Goal: Information Seeking & Learning: Get advice/opinions

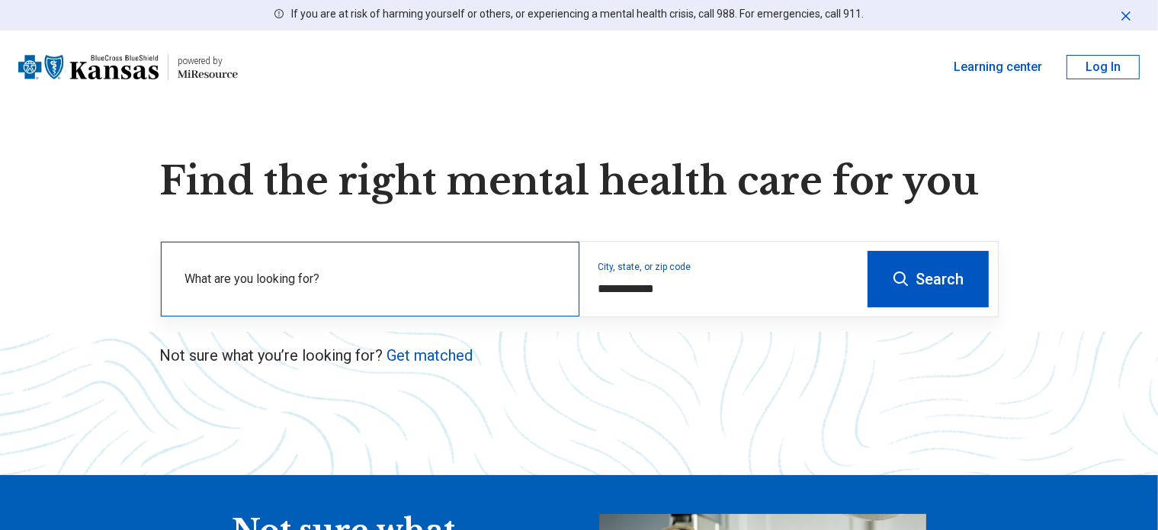
click at [339, 276] on label "What are you looking for?" at bounding box center [373, 279] width 376 height 18
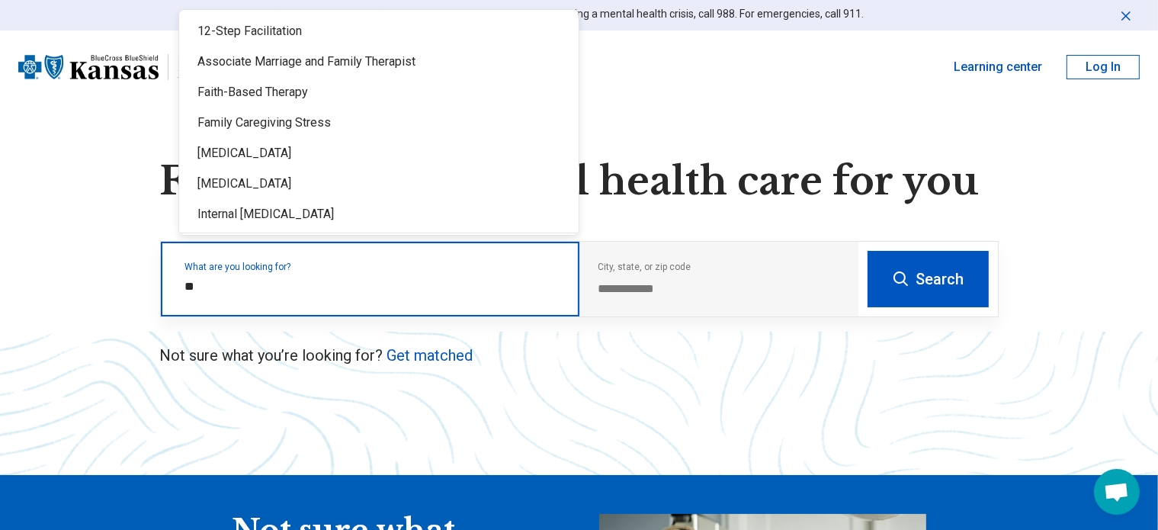
type input "*"
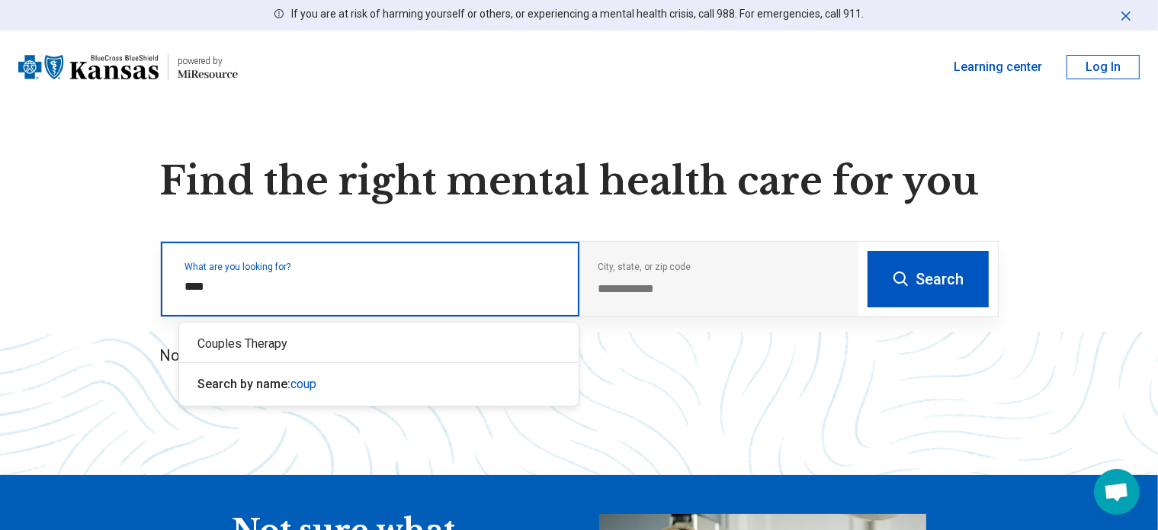
type input "*****"
click at [271, 350] on div "Couples Therapy" at bounding box center [378, 344] width 399 height 30
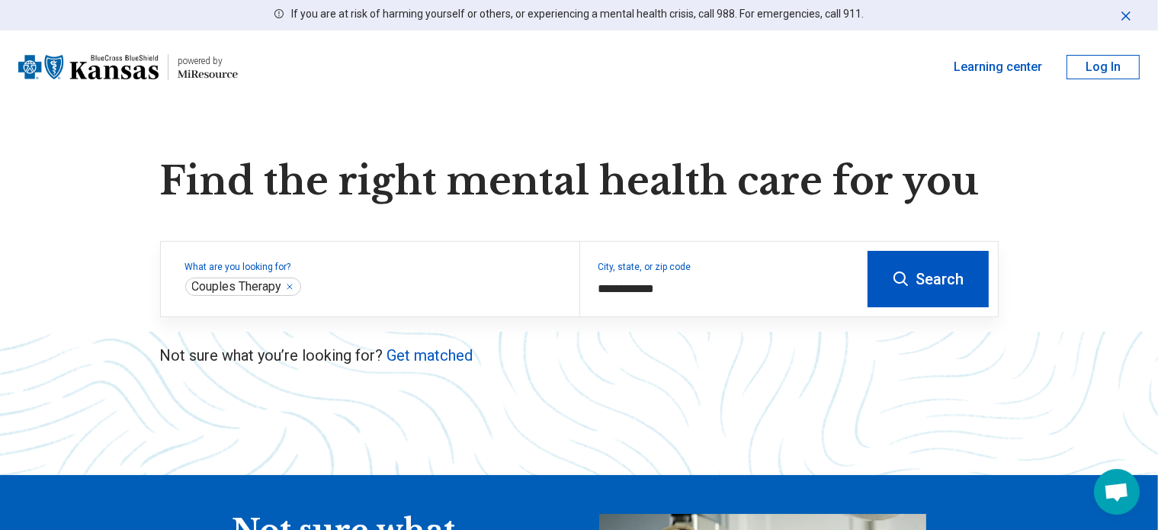
click at [944, 286] on button "Search" at bounding box center [928, 279] width 121 height 56
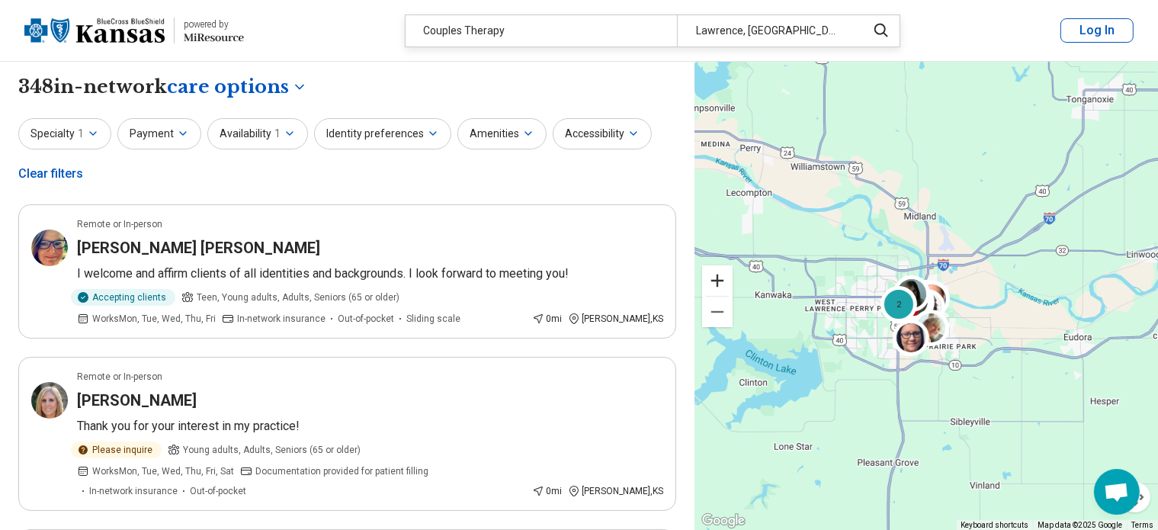
click at [711, 282] on button "Zoom in" at bounding box center [717, 280] width 30 height 30
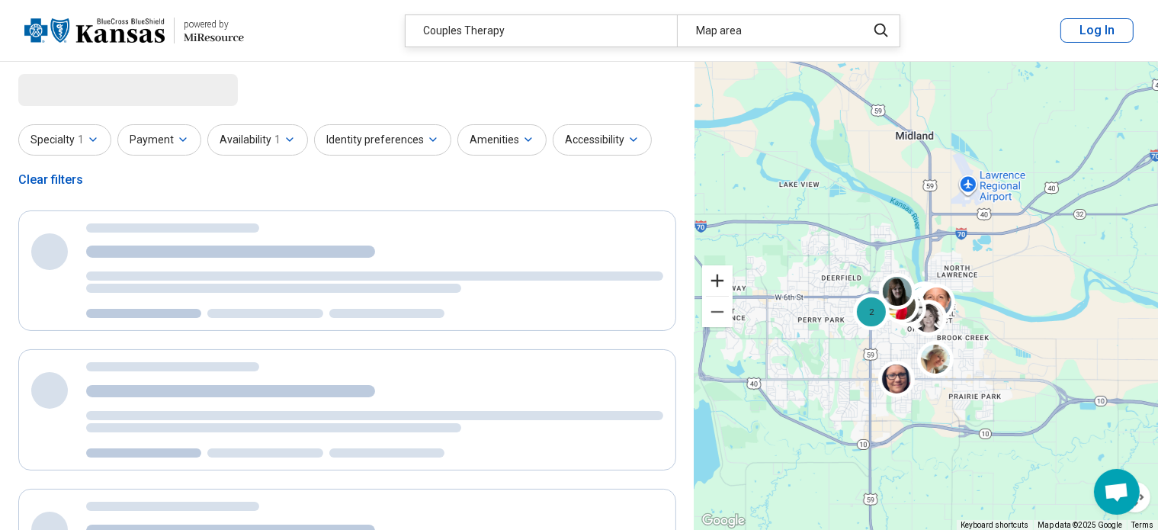
click at [711, 282] on button "Zoom in" at bounding box center [717, 280] width 30 height 30
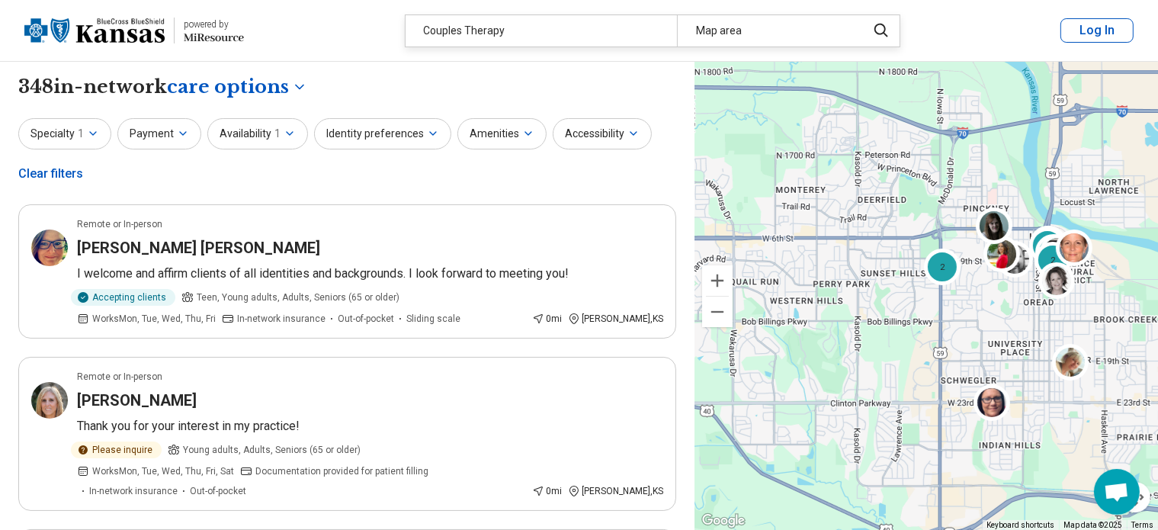
drag, startPoint x: 750, startPoint y: 348, endPoint x: 880, endPoint y: 288, distance: 142.6
click at [880, 288] on div "2 2 3 2 2" at bounding box center [925, 296] width 463 height 469
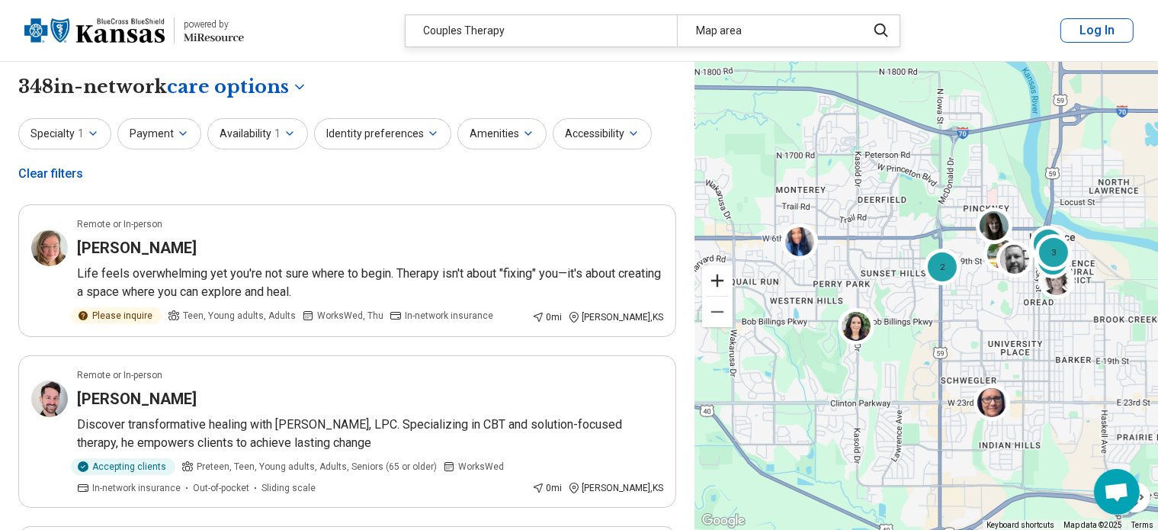
click at [710, 281] on button "Zoom in" at bounding box center [717, 280] width 30 height 30
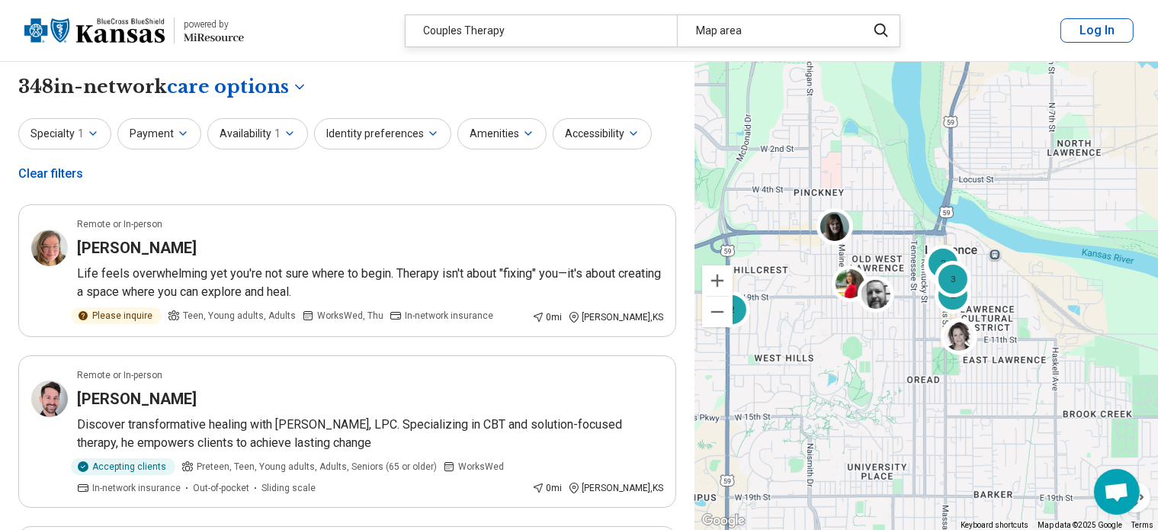
drag, startPoint x: 989, startPoint y: 304, endPoint x: 761, endPoint y: 378, distance: 240.3
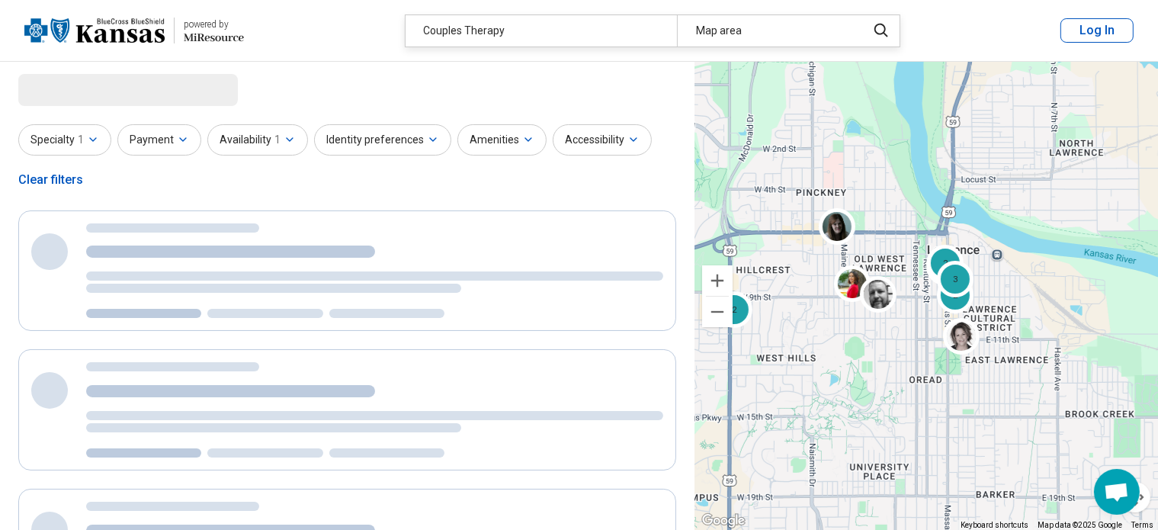
select select "***"
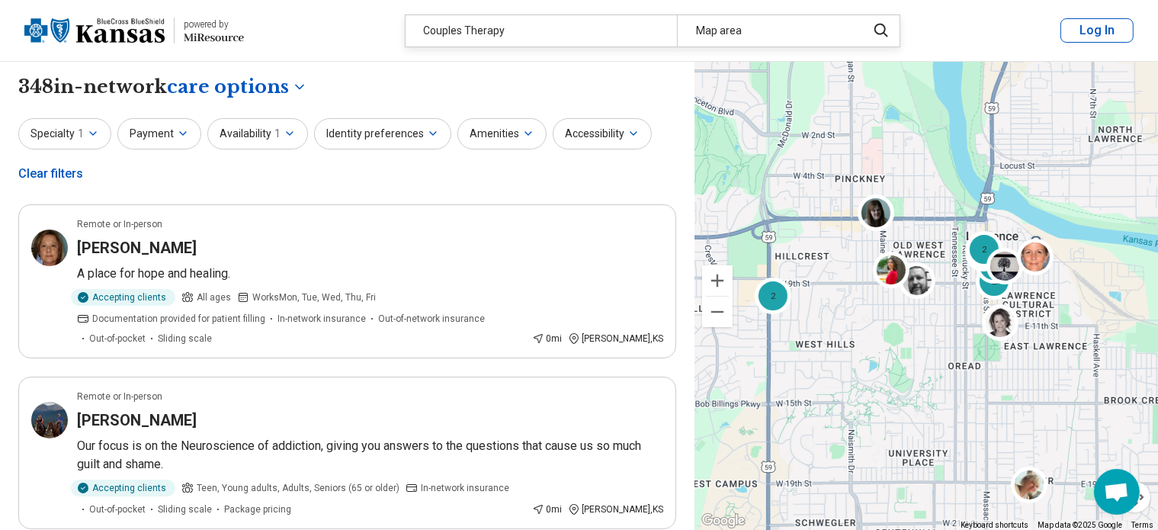
drag, startPoint x: 819, startPoint y: 417, endPoint x: 860, endPoint y: 403, distance: 42.7
click at [860, 403] on div "2 3 2 2 2" at bounding box center [925, 296] width 463 height 469
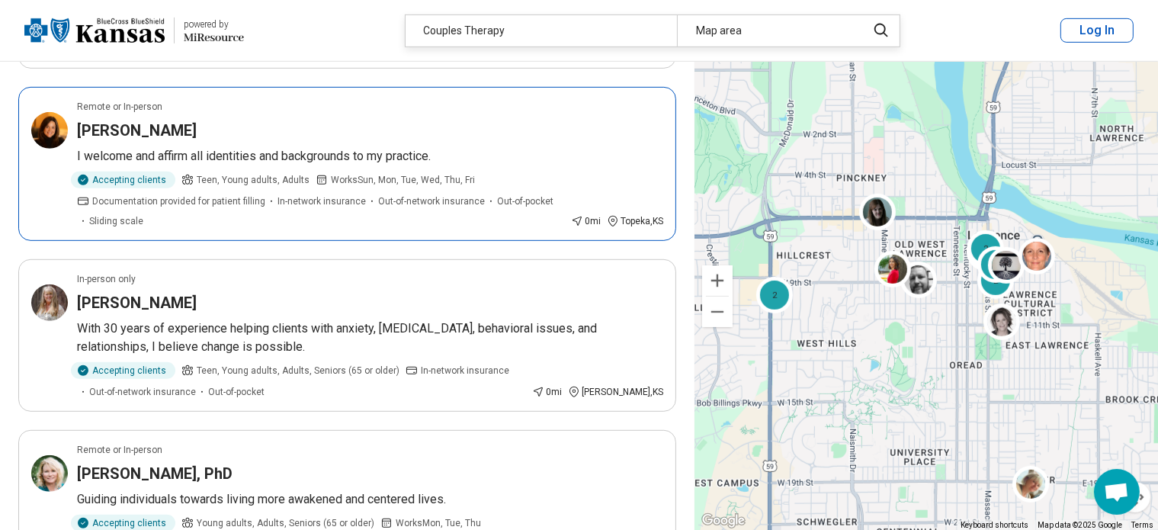
scroll to position [811, 0]
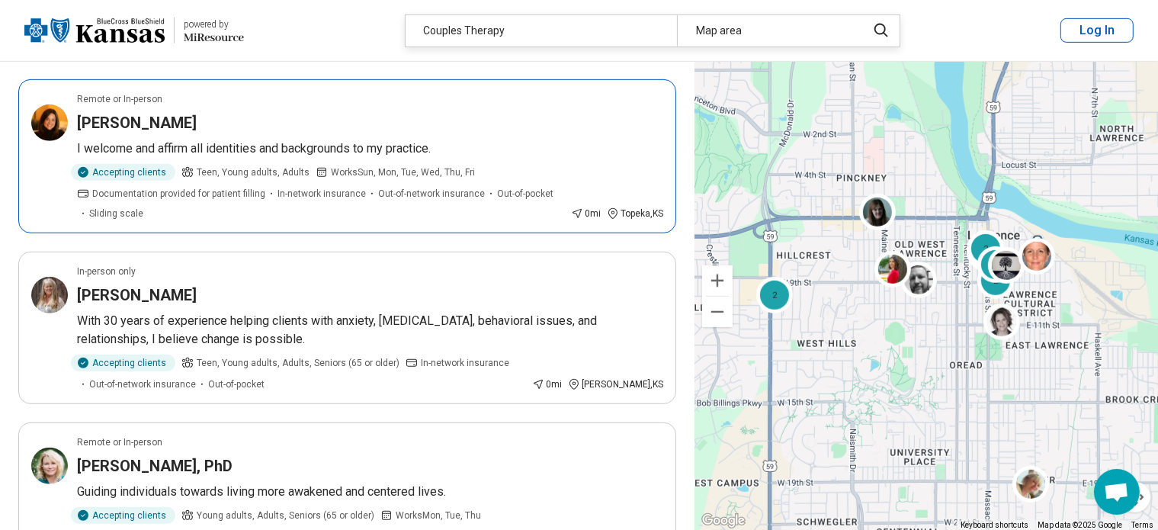
click at [488, 179] on div "Accepting clients Teen, Young adults, Adults Works Sun, Mon, Tue, Wed, Thu, Fri…" at bounding box center [321, 192] width 488 height 56
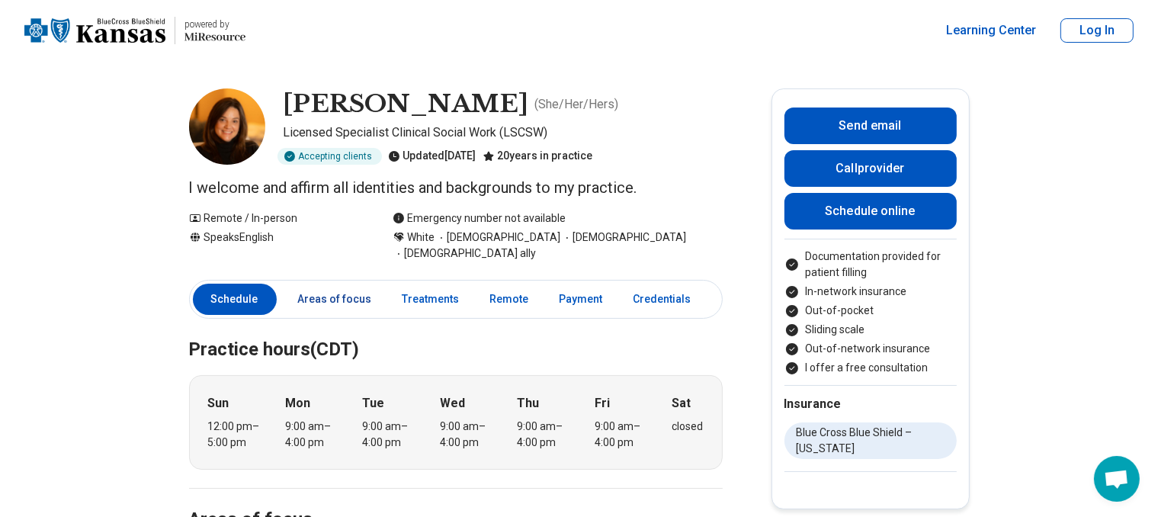
click at [351, 291] on link "Areas of focus" at bounding box center [335, 299] width 92 height 31
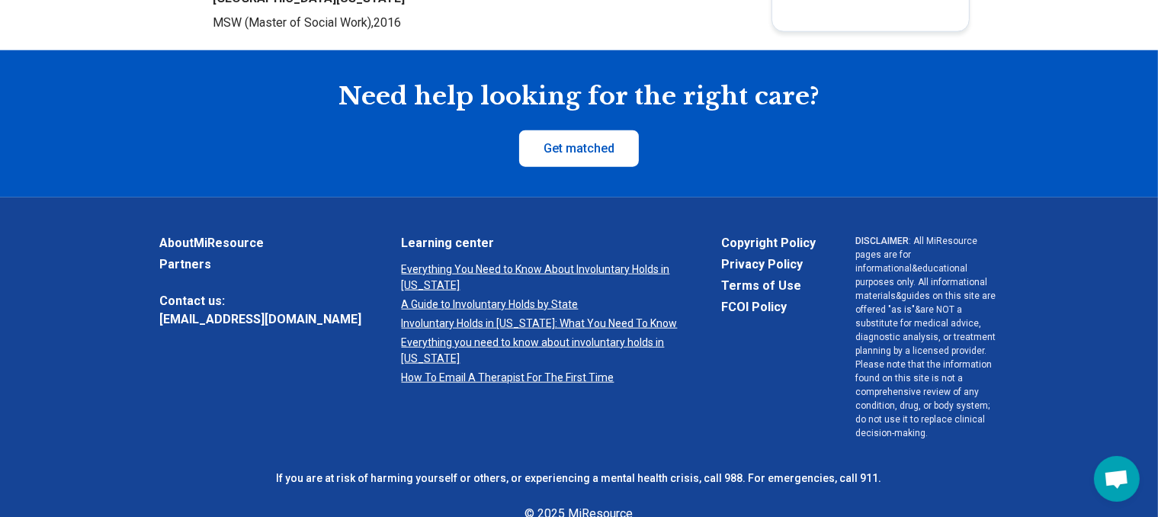
scroll to position [1587, 0]
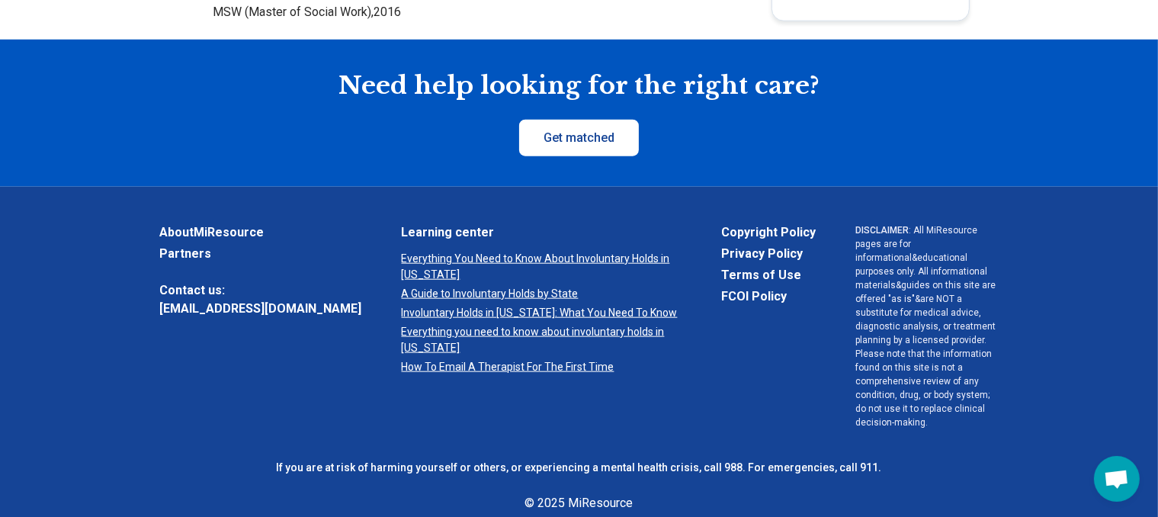
click at [608, 144] on link "Get matched" at bounding box center [579, 138] width 120 height 37
click at [568, 137] on link "Get matched" at bounding box center [579, 138] width 120 height 37
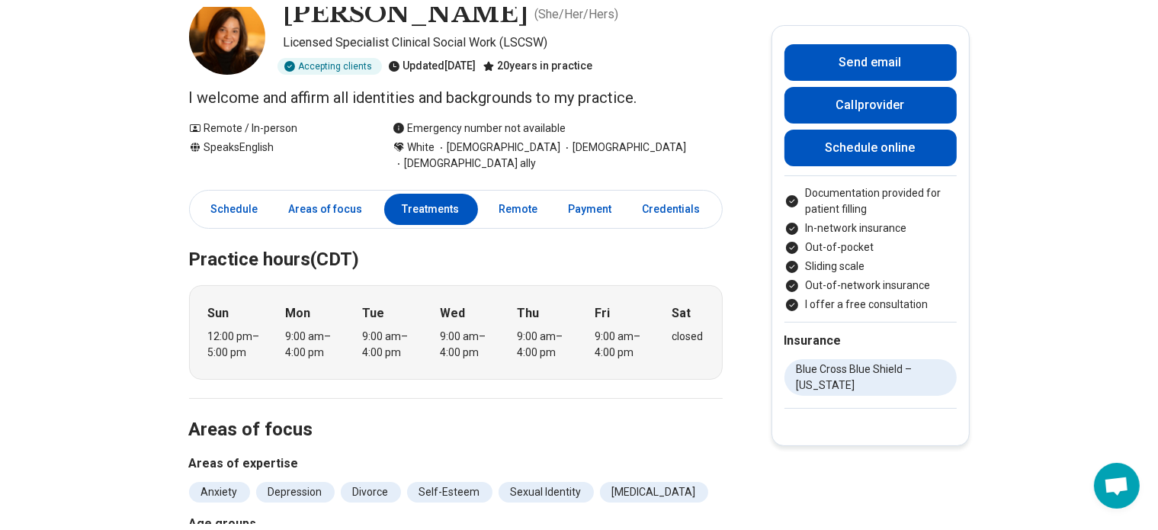
scroll to position [0, 0]
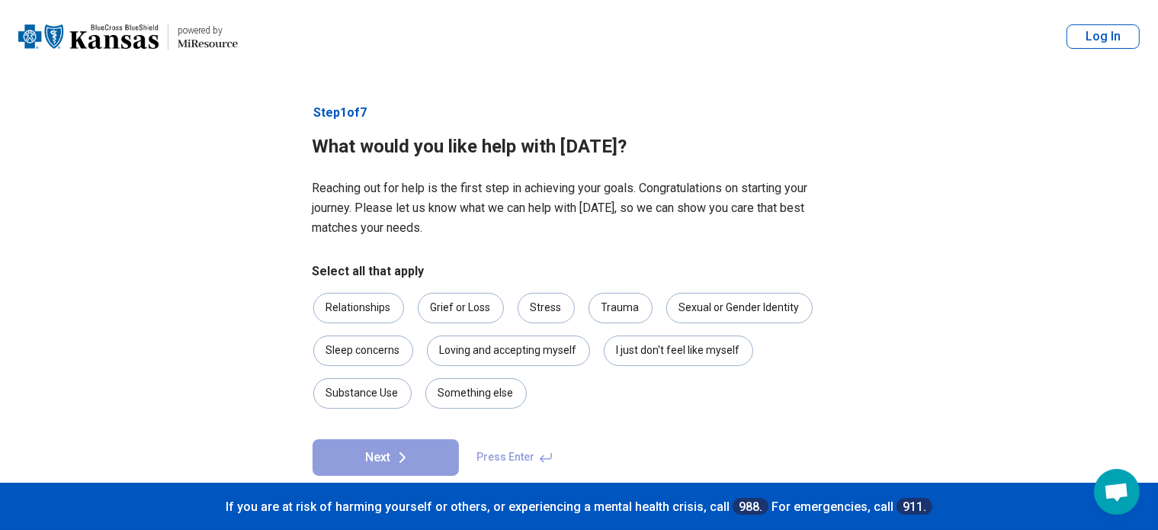
scroll to position [24, 0]
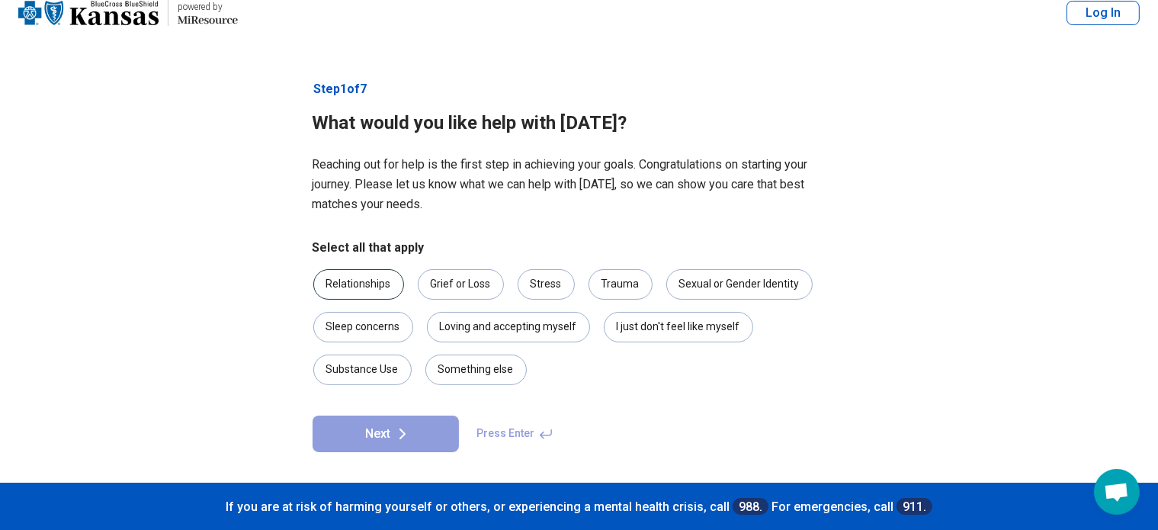
click at [366, 277] on div "Relationships" at bounding box center [358, 284] width 91 height 30
click at [393, 439] on icon at bounding box center [402, 434] width 18 height 18
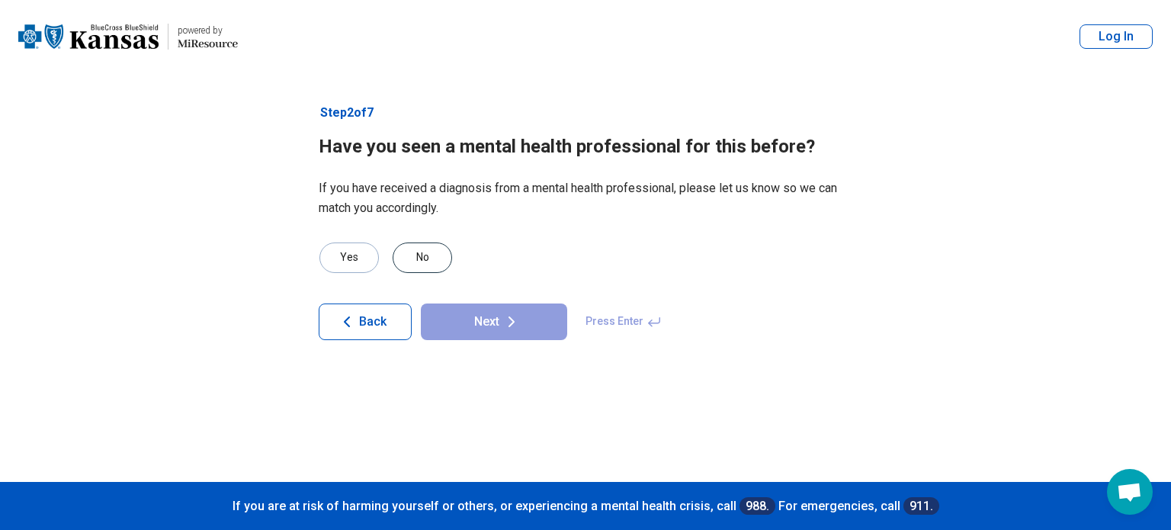
click at [428, 247] on div "No" at bounding box center [422, 257] width 59 height 30
click at [486, 322] on button "Next" at bounding box center [494, 321] width 146 height 37
click at [437, 252] on div "No" at bounding box center [422, 257] width 59 height 30
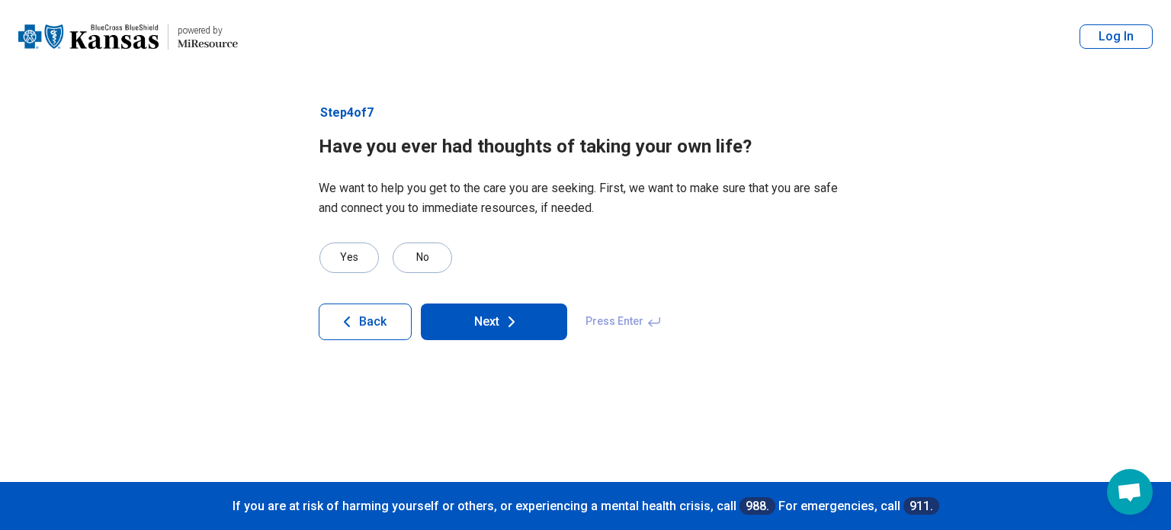
click at [467, 338] on button "Next" at bounding box center [494, 321] width 146 height 37
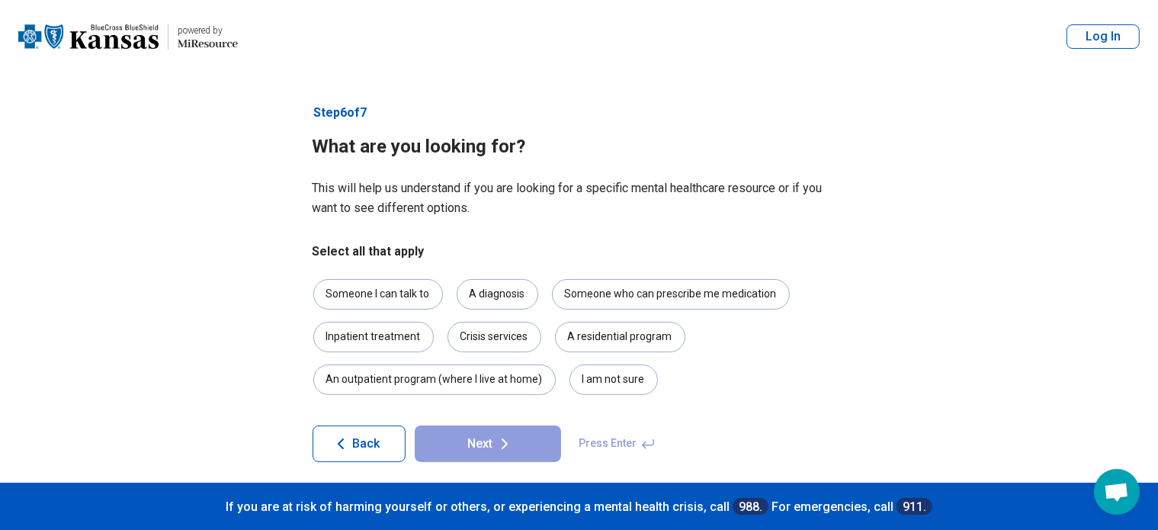
scroll to position [10, 0]
click at [396, 293] on div "Someone I can talk to" at bounding box center [378, 294] width 130 height 30
click at [475, 445] on button "Next" at bounding box center [488, 443] width 146 height 37
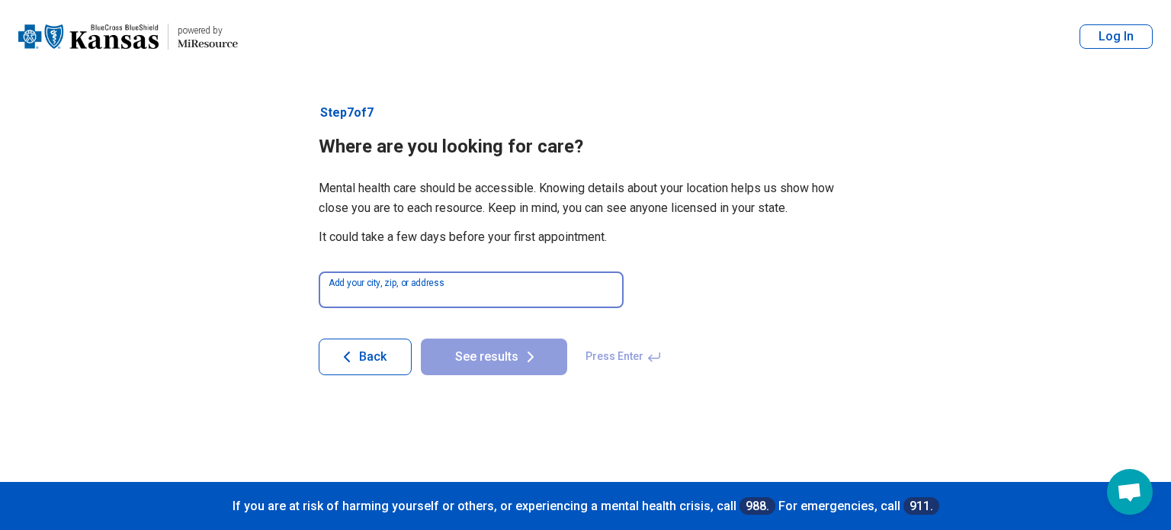
click at [444, 291] on input at bounding box center [471, 289] width 305 height 37
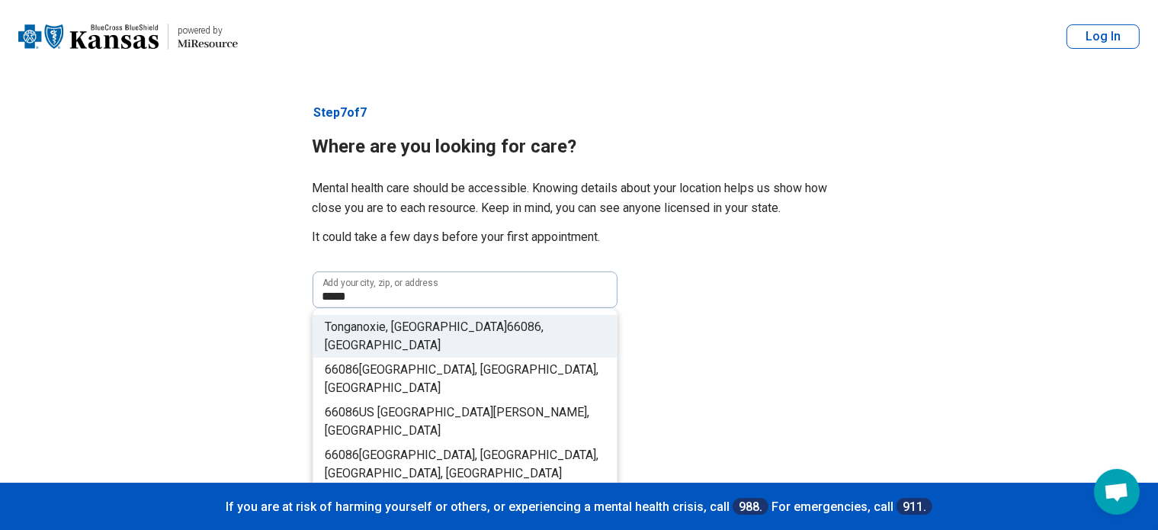
click at [488, 325] on li "Tonganoxie, KS 66086 , USA" at bounding box center [464, 336] width 303 height 43
type input "**********"
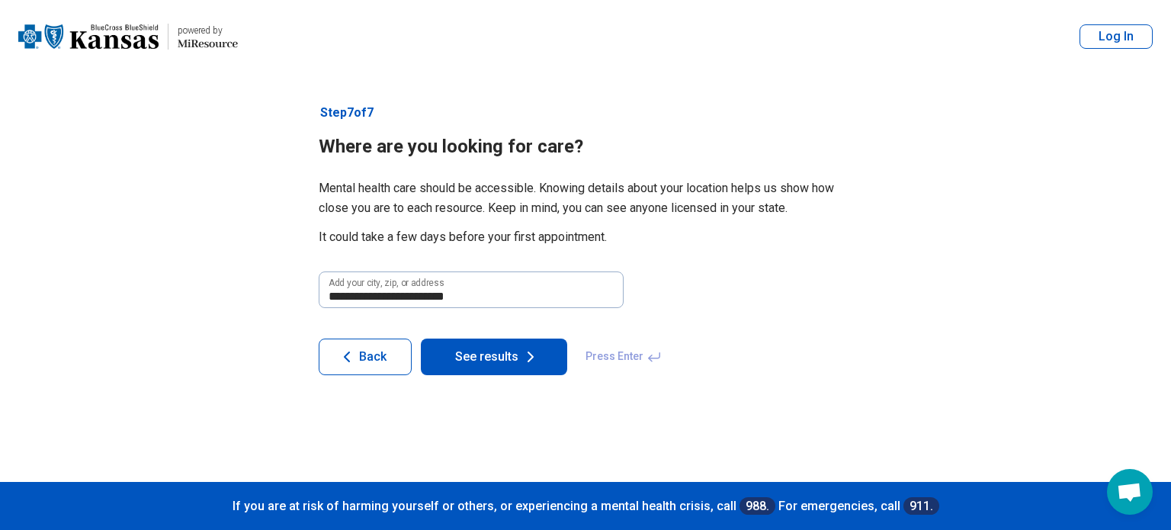
click at [496, 353] on button "See results" at bounding box center [494, 356] width 146 height 37
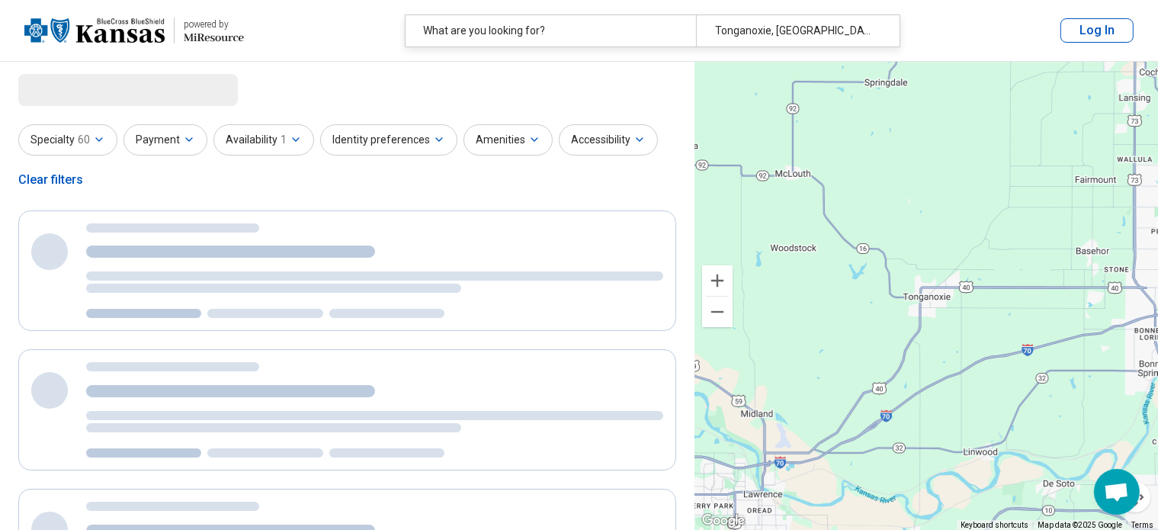
select select "***"
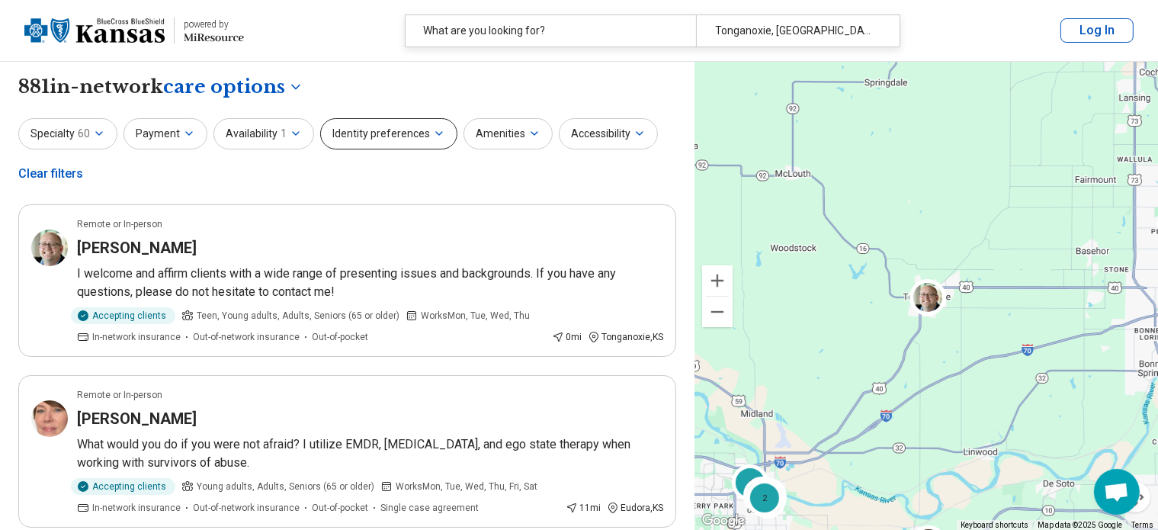
click at [407, 133] on button "Identity preferences" at bounding box center [388, 133] width 137 height 31
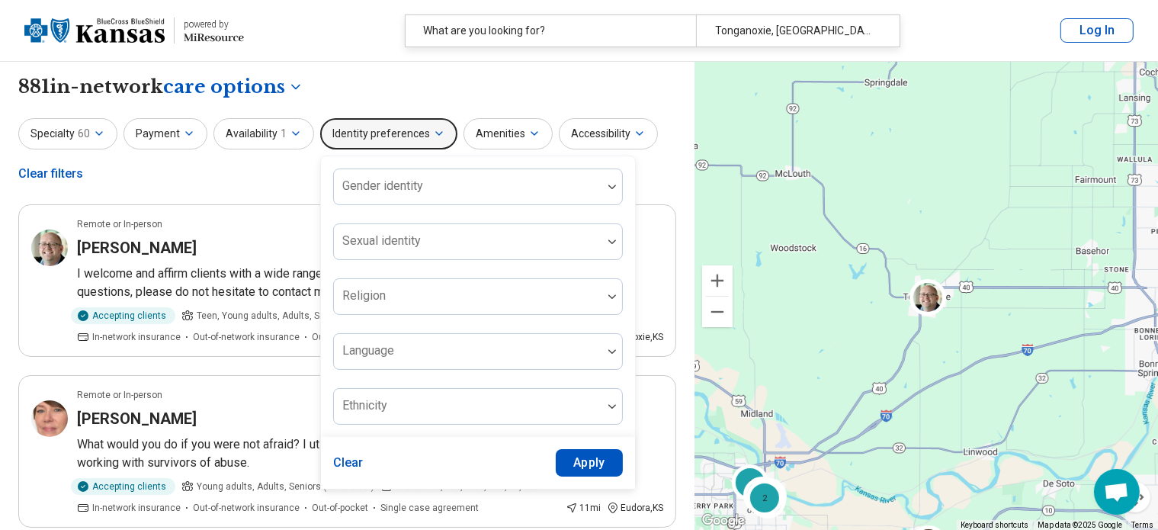
click at [407, 133] on button "Identity preferences" at bounding box center [388, 133] width 137 height 31
click at [499, 124] on button "Amenities" at bounding box center [507, 133] width 89 height 31
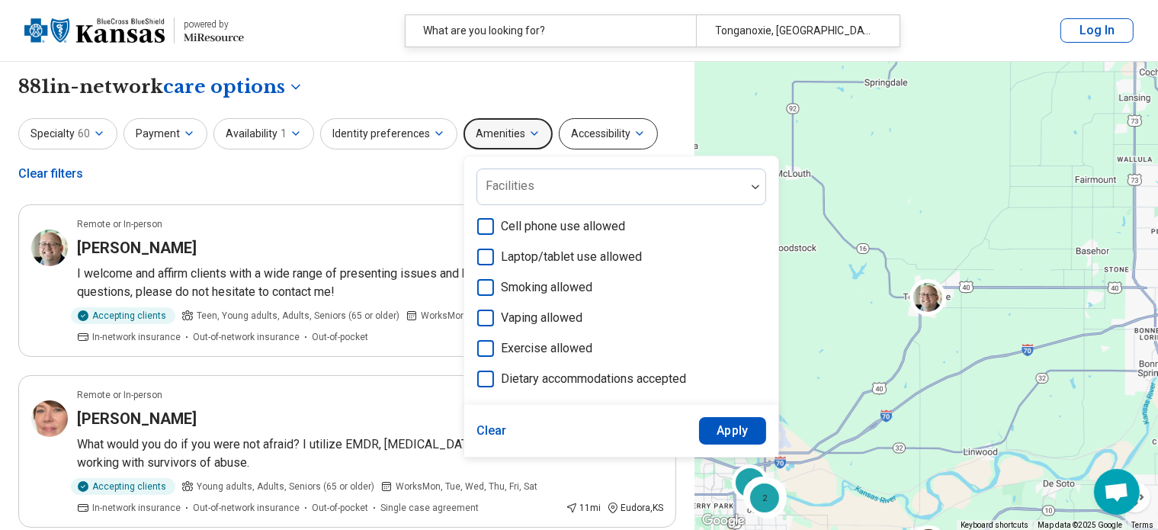
click at [589, 135] on button "Accessibility" at bounding box center [608, 133] width 99 height 31
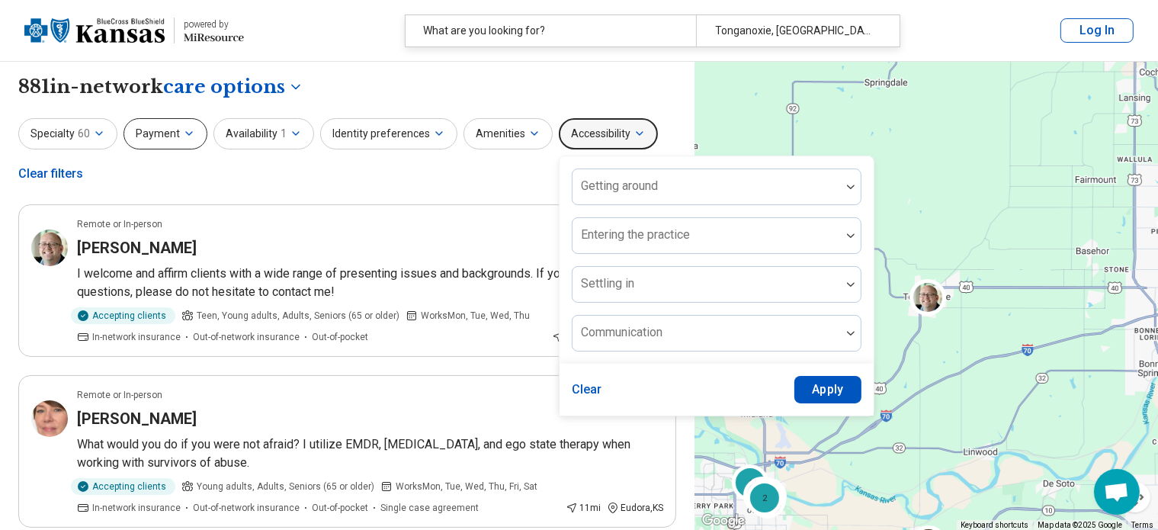
click at [167, 140] on button "Payment" at bounding box center [165, 133] width 84 height 31
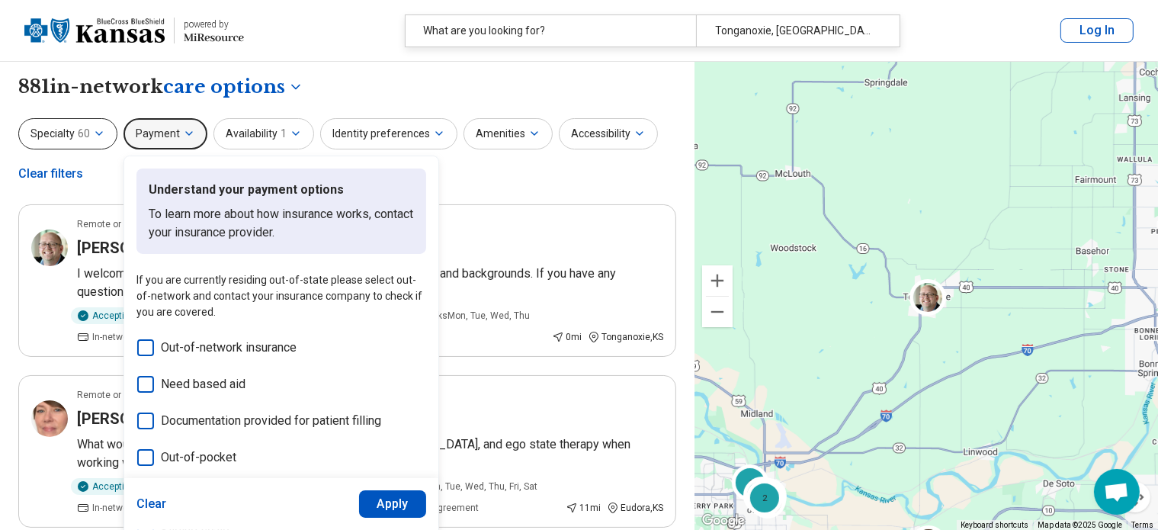
click at [86, 136] on span "60" at bounding box center [84, 134] width 12 height 16
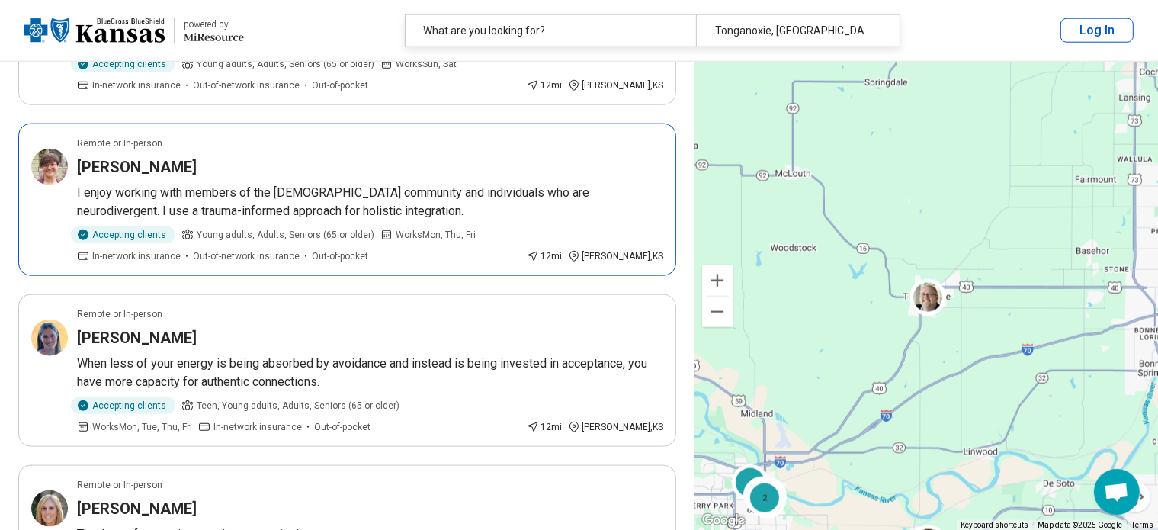
scroll to position [1732, 0]
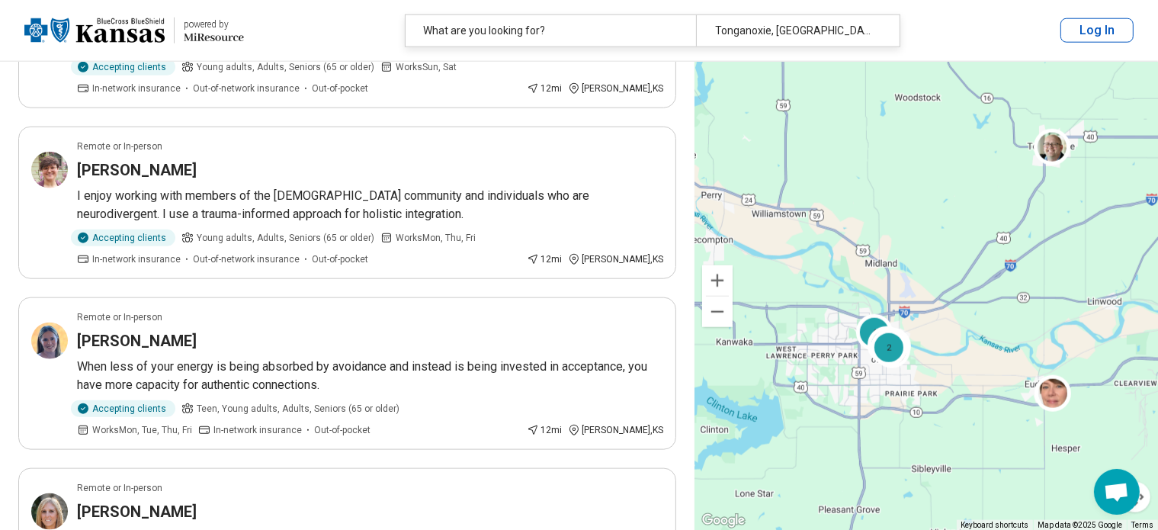
drag, startPoint x: 762, startPoint y: 438, endPoint x: 892, endPoint y: 284, distance: 201.8
click at [892, 284] on div "4 3 6 2" at bounding box center [925, 296] width 463 height 469
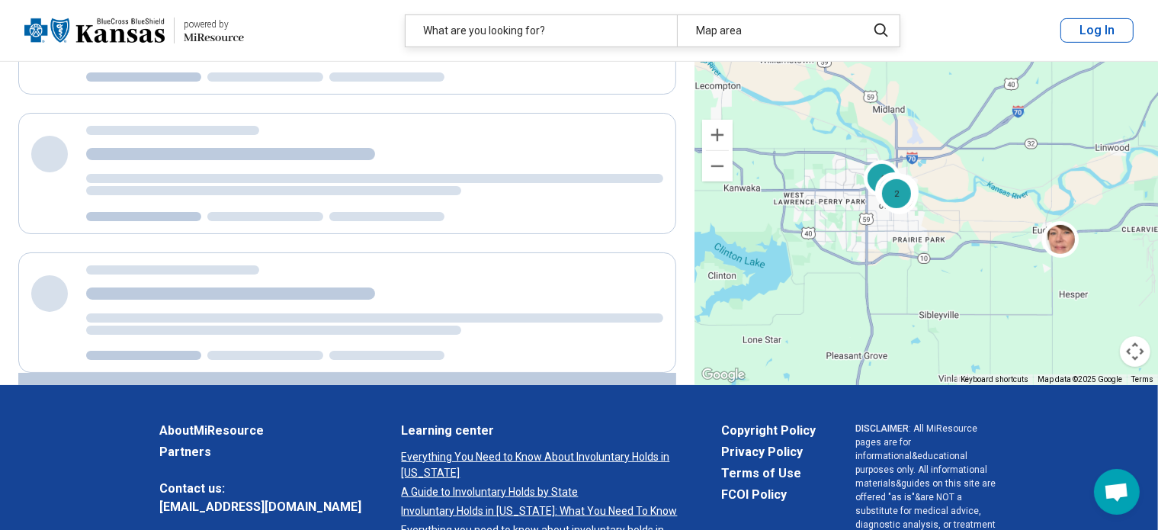
scroll to position [547, 0]
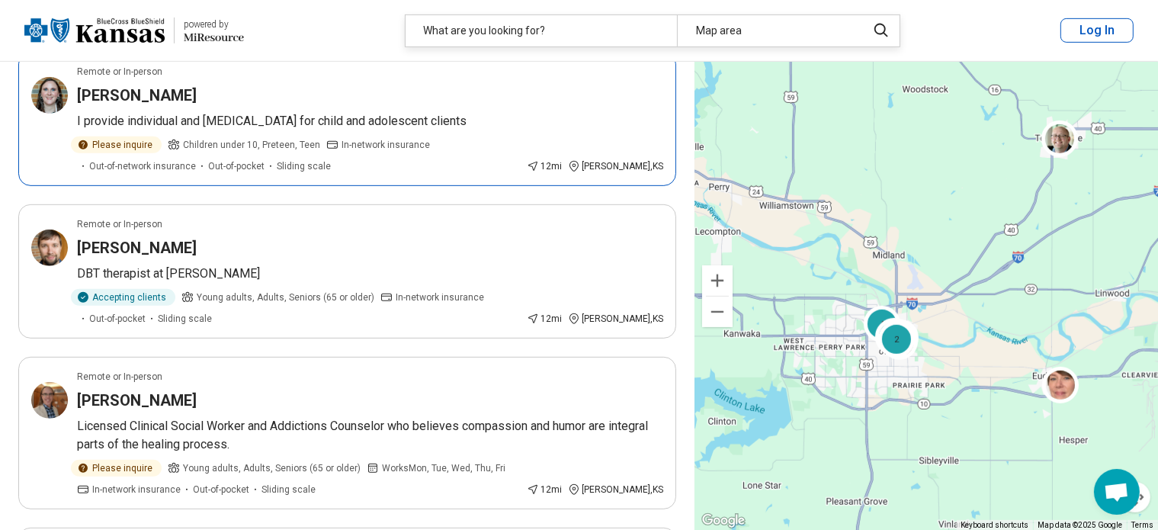
scroll to position [802, 0]
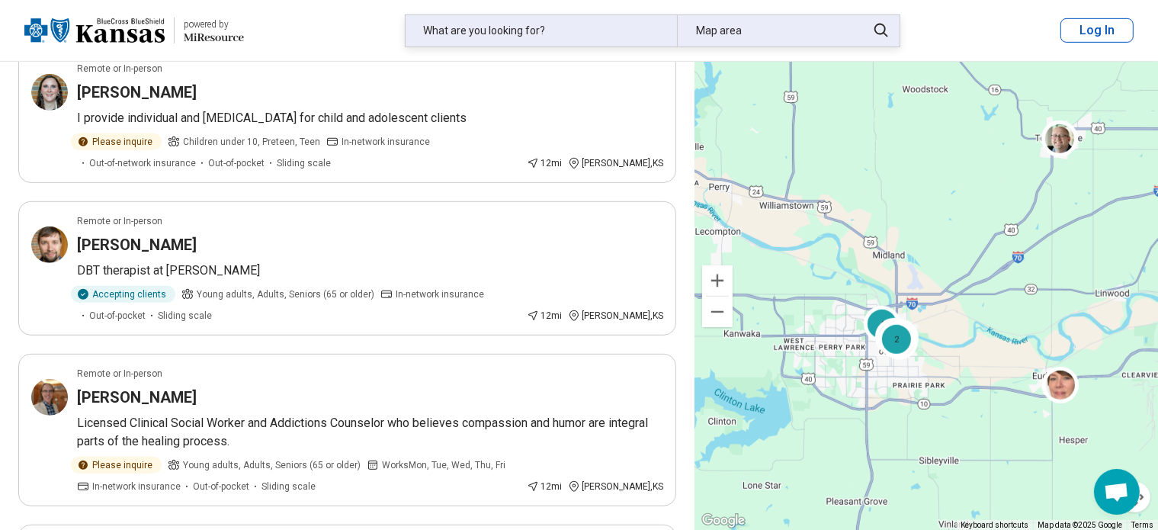
click at [584, 25] on div "What are you looking for?" at bounding box center [541, 30] width 271 height 31
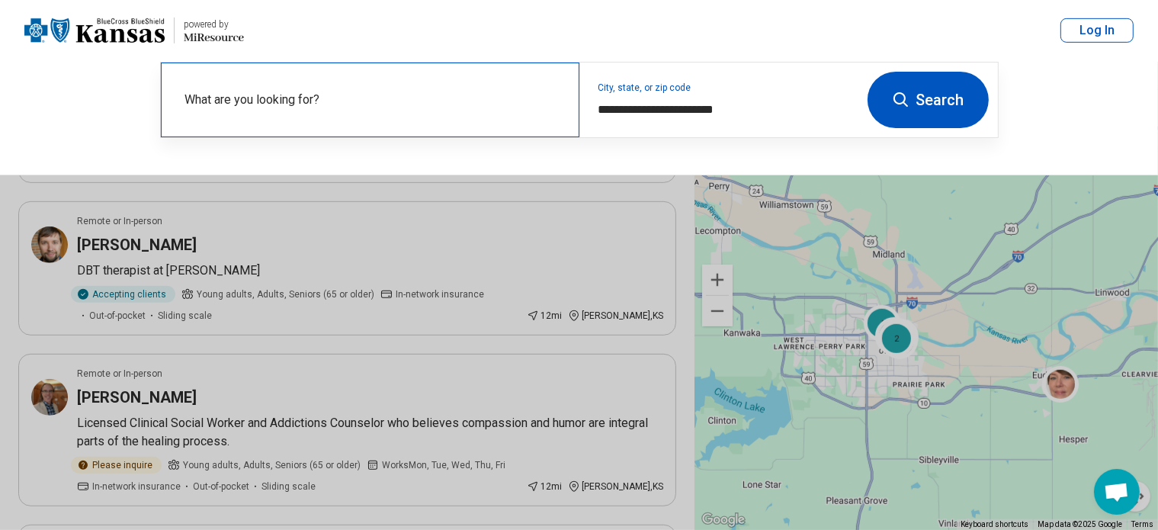
click at [409, 103] on label "What are you looking for?" at bounding box center [373, 100] width 376 height 18
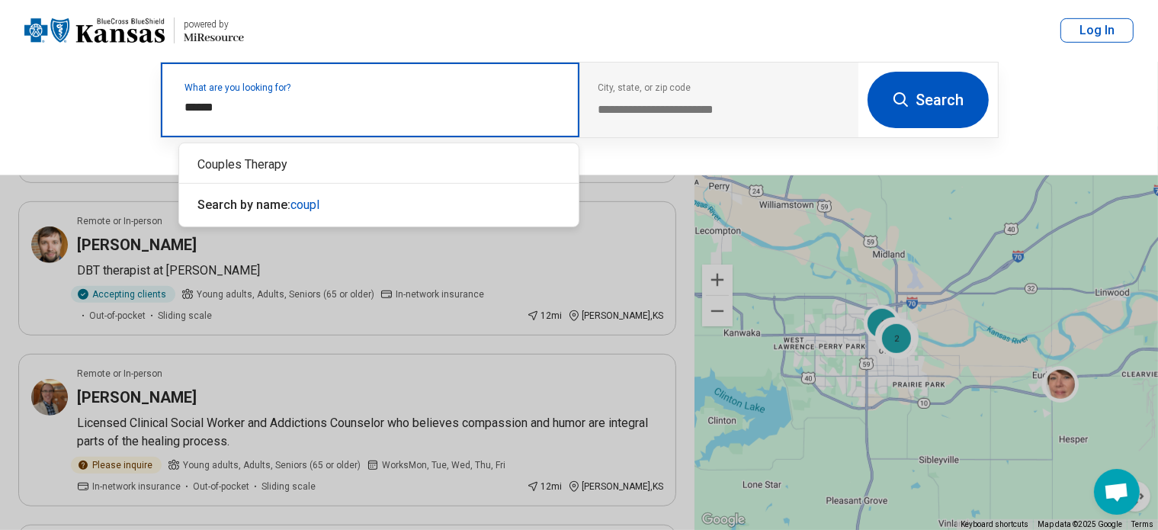
type input "*******"
click at [351, 164] on div "Couples Therapy" at bounding box center [378, 164] width 399 height 30
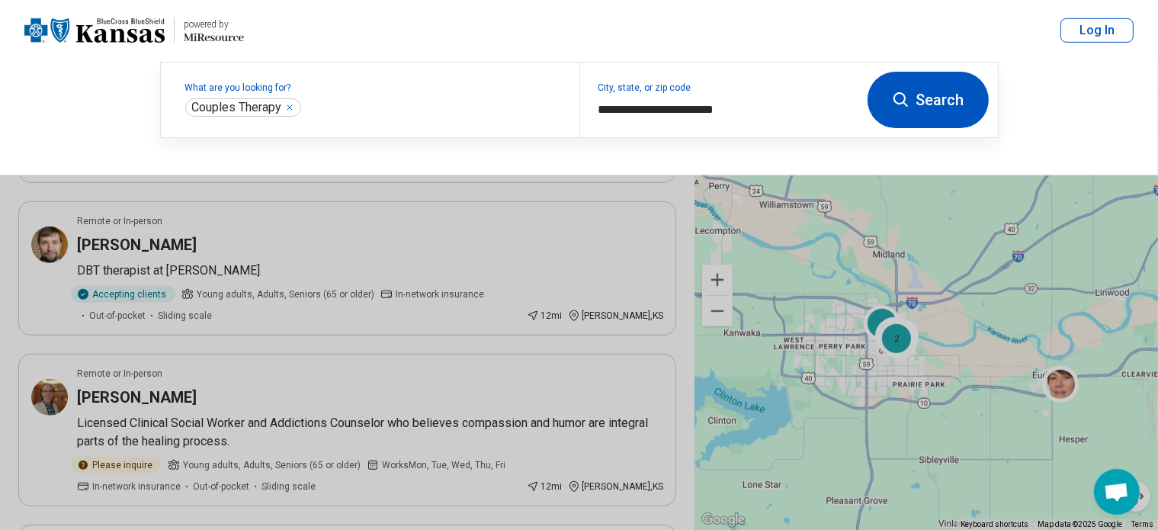
click at [951, 108] on button "Search" at bounding box center [928, 100] width 121 height 56
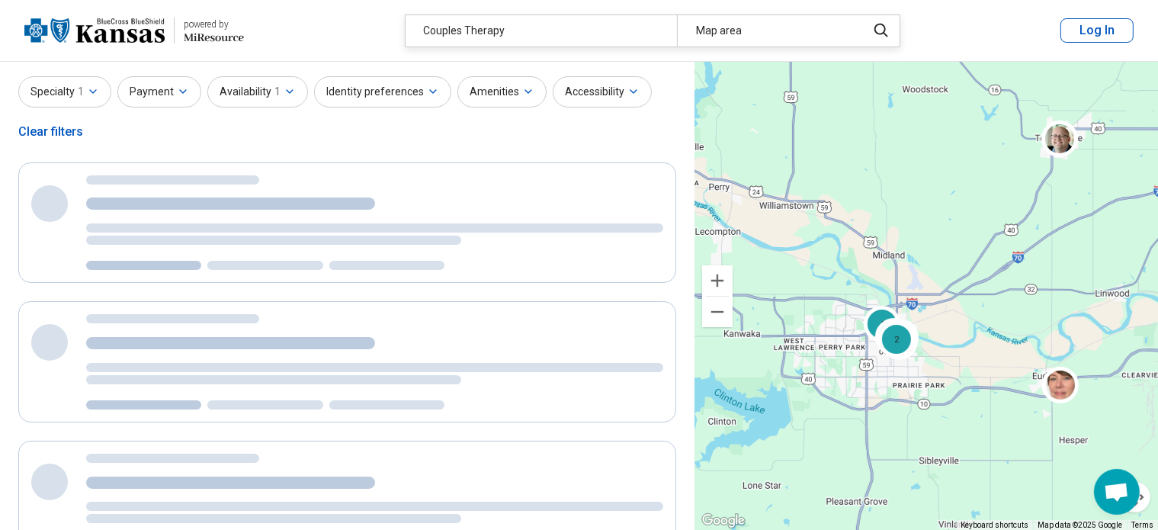
scroll to position [0, 0]
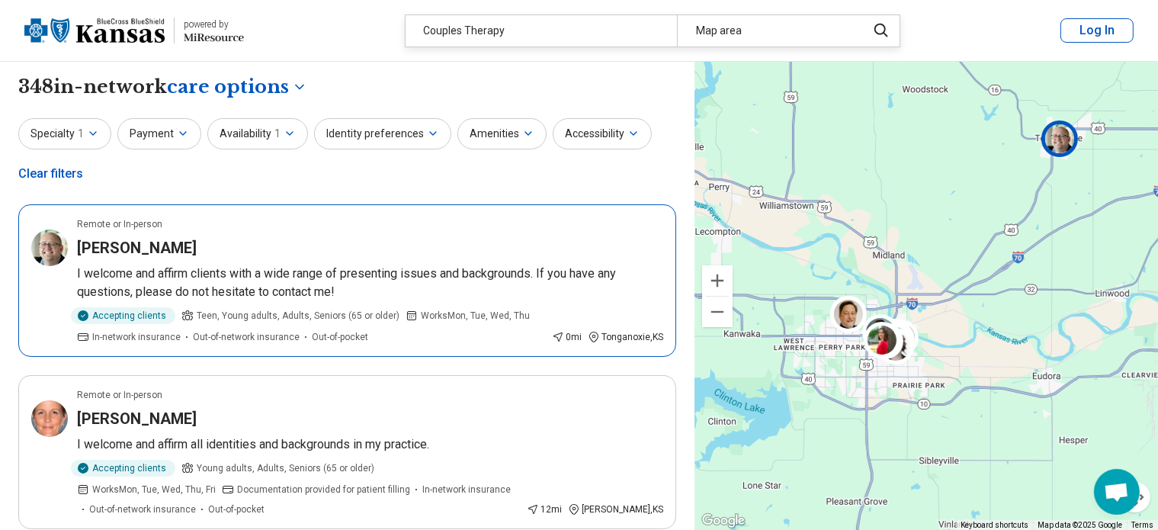
click at [470, 271] on p "I welcome and affirm clients with a wide range of presenting issues and backgro…" at bounding box center [370, 283] width 586 height 37
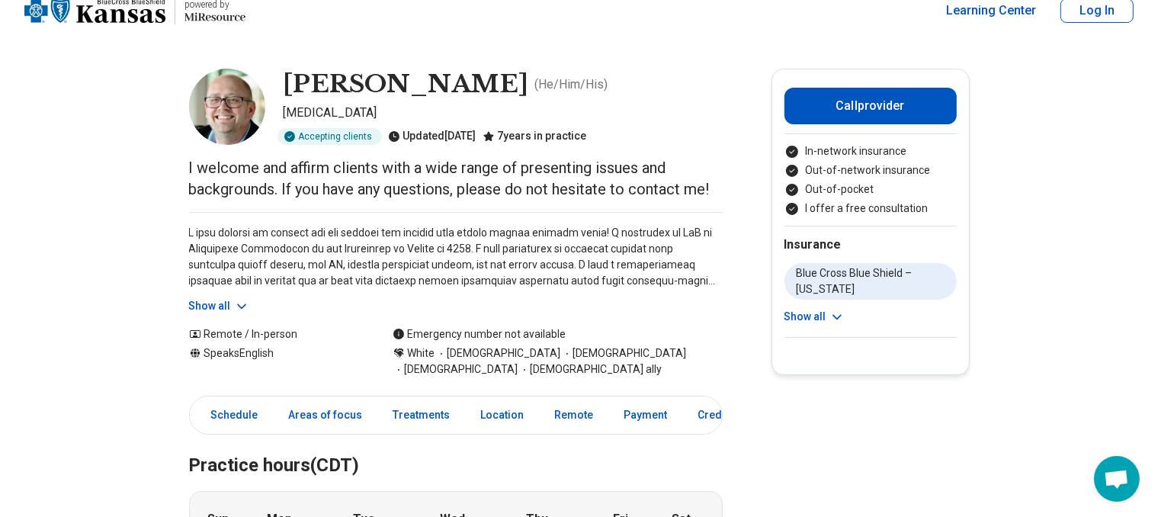
scroll to position [21, 0]
click at [221, 298] on button "Show all" at bounding box center [219, 305] width 60 height 16
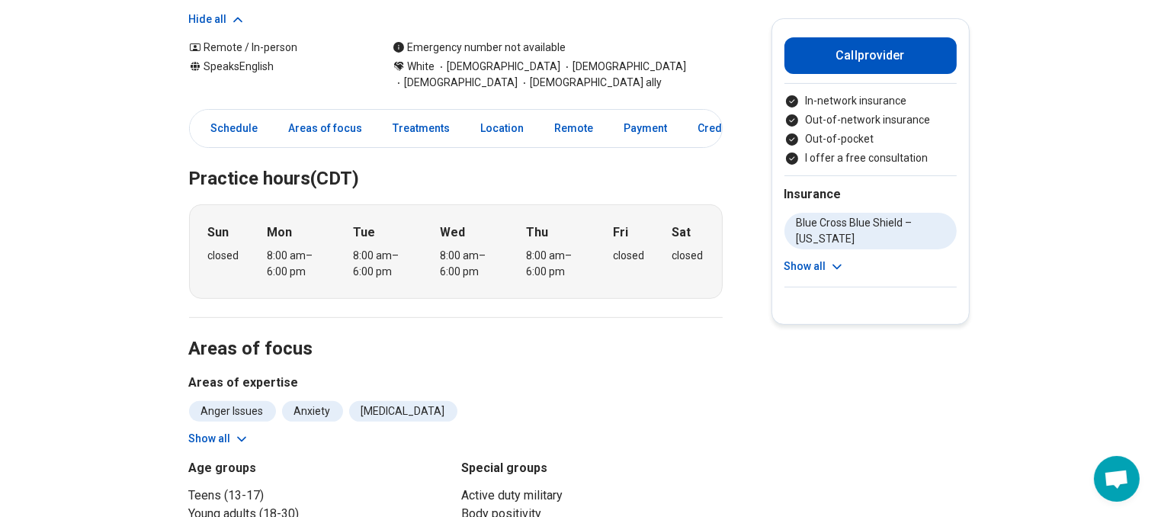
scroll to position [470, 12]
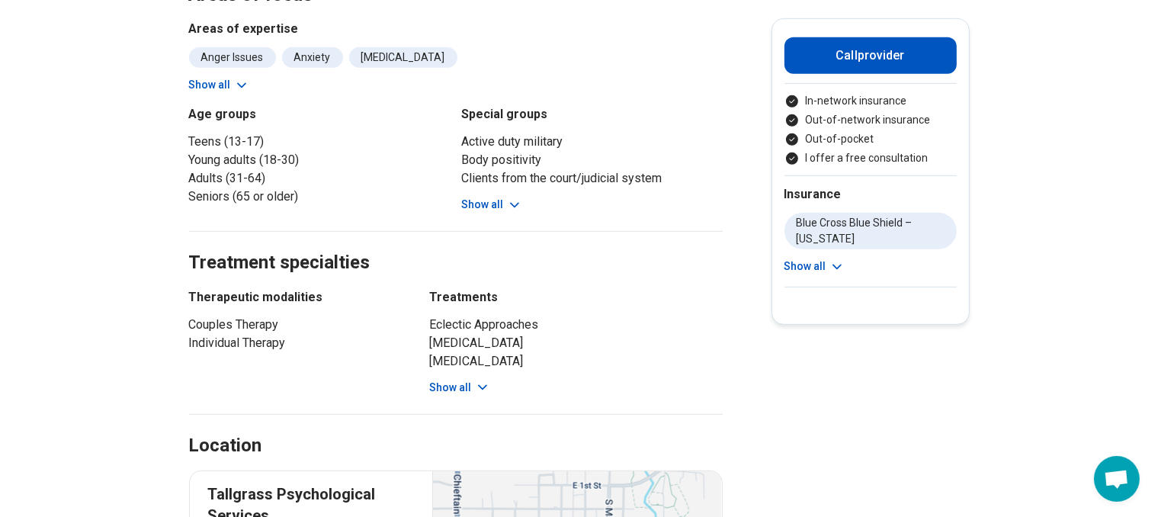
scroll to position [822, 12]
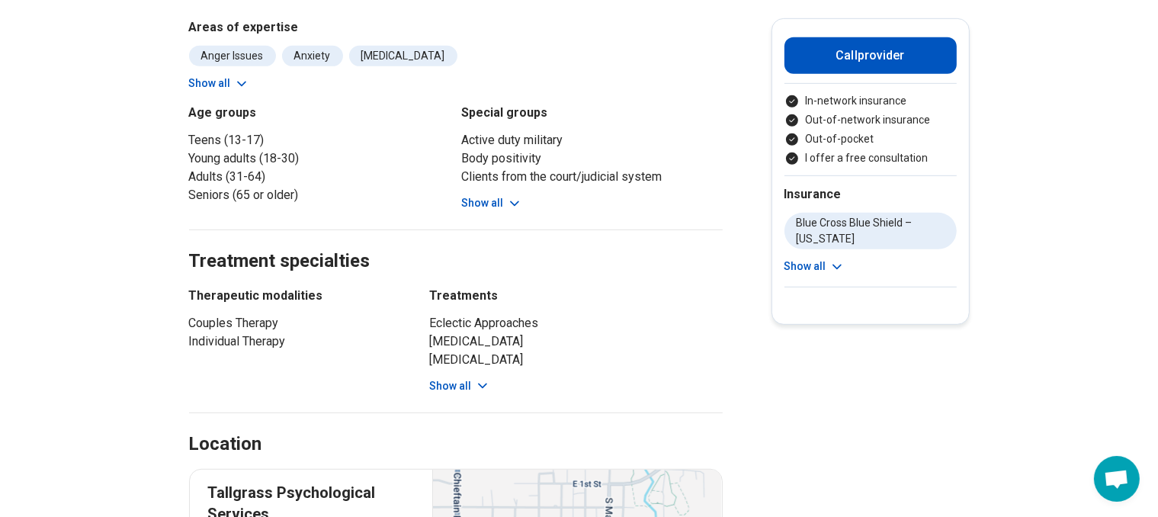
click at [486, 203] on button "Show all" at bounding box center [492, 203] width 60 height 16
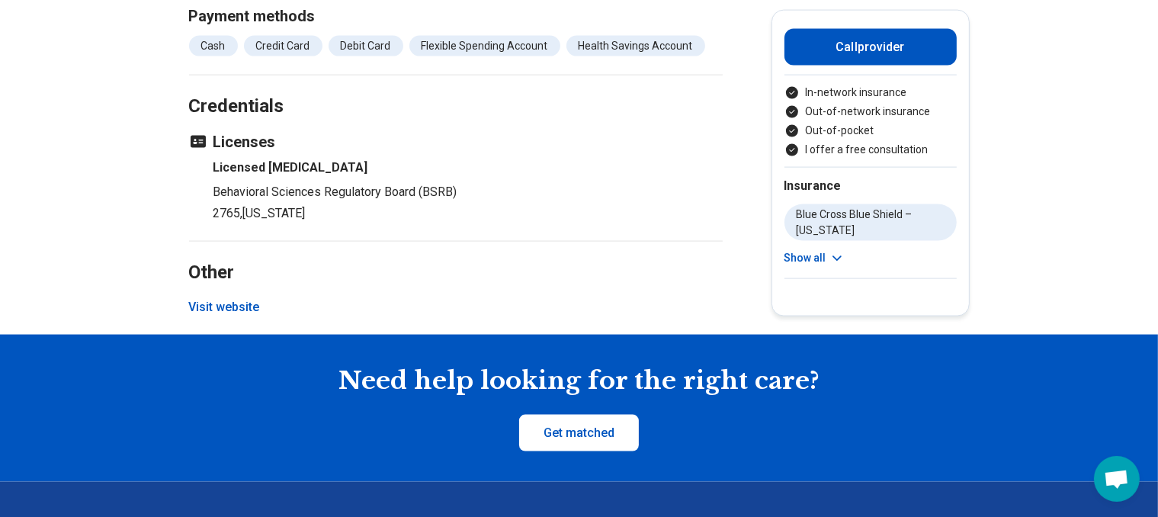
scroll to position [2203, 12]
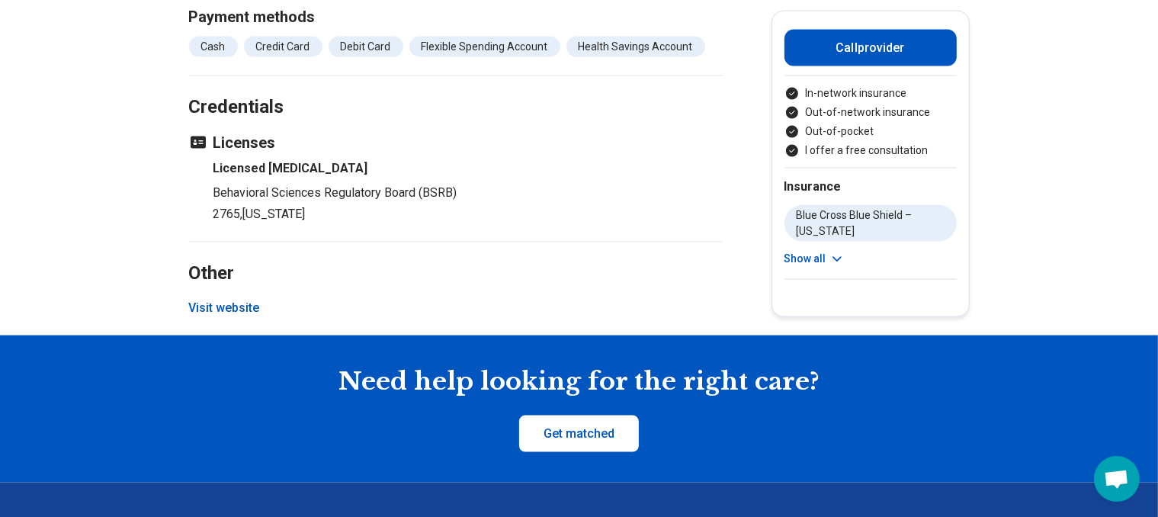
click at [192, 317] on button "Visit website" at bounding box center [224, 308] width 71 height 18
